Goal: Unclear: Unclear

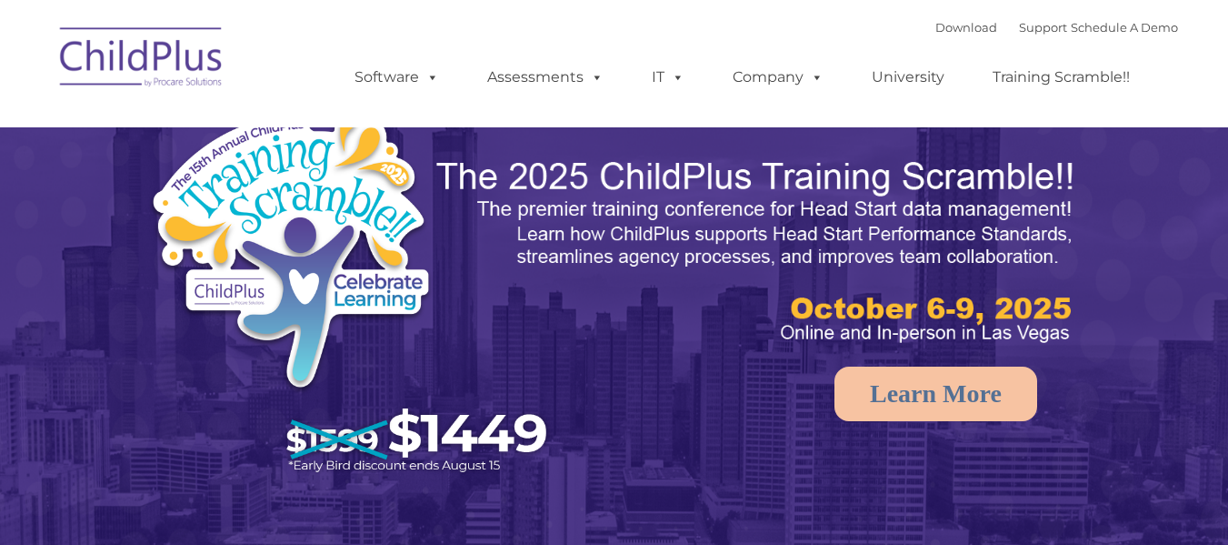
select select "MEDIUM"
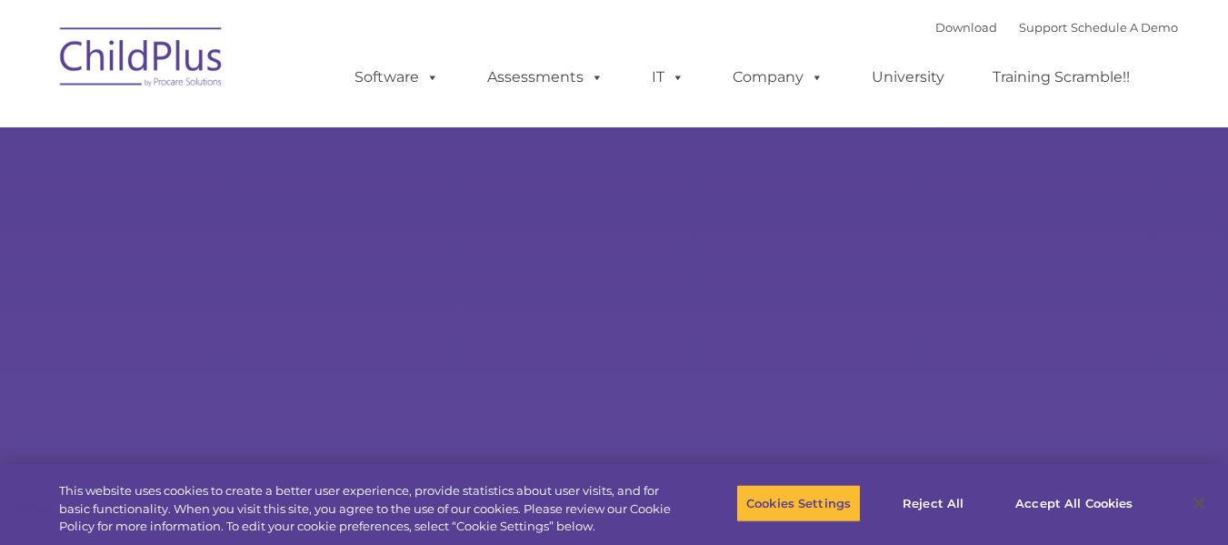
type input ""
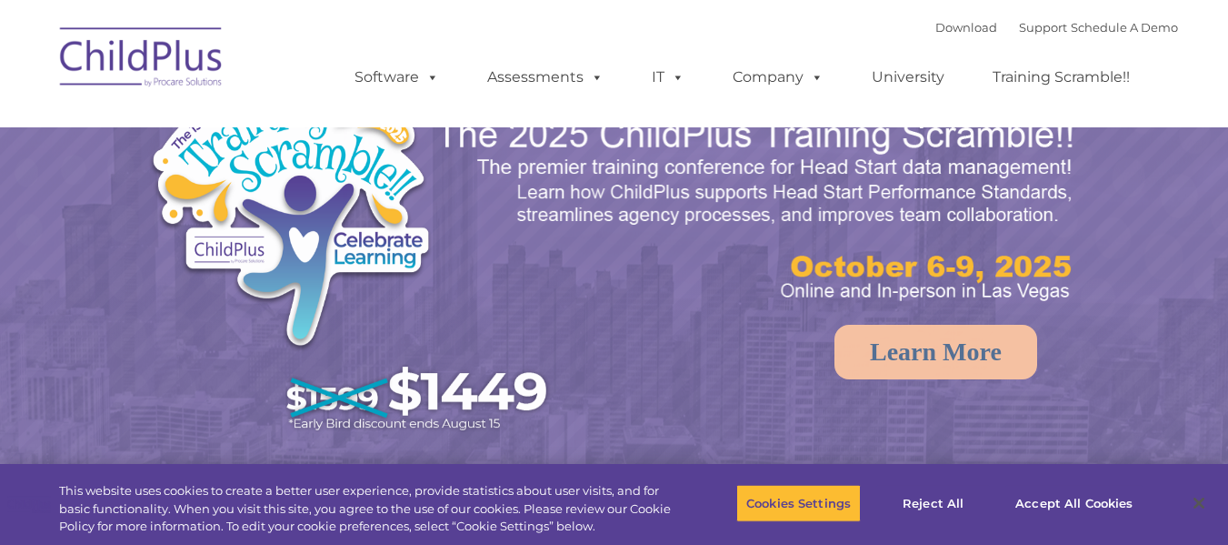
select select "MEDIUM"
